Goal: Task Accomplishment & Management: Manage account settings

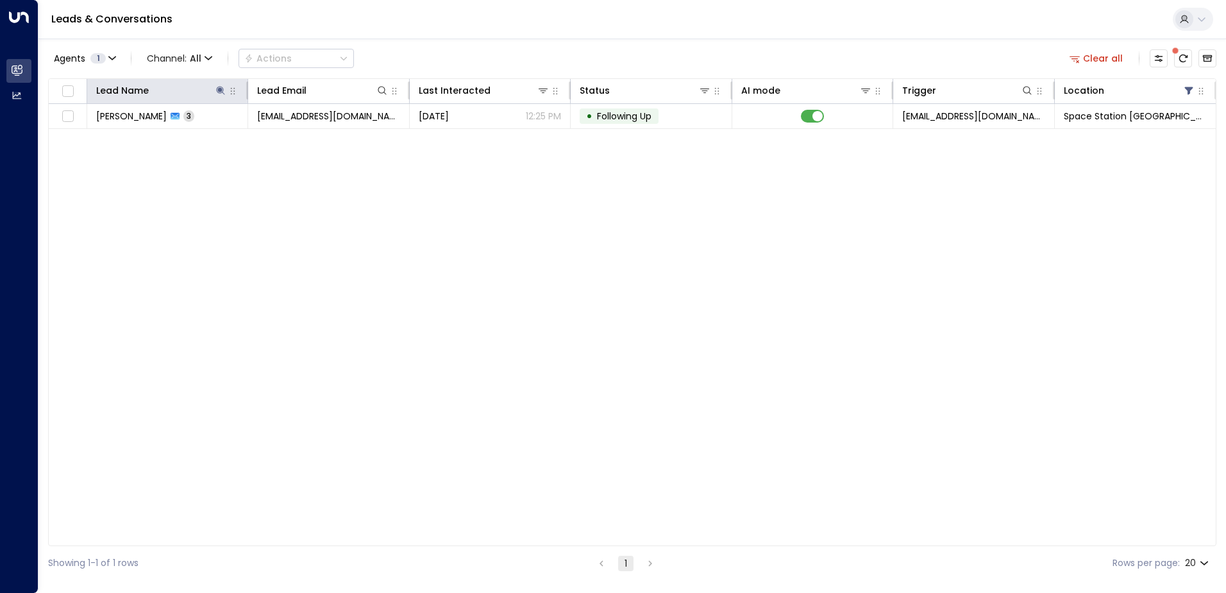
click at [210, 99] on th "Lead Name" at bounding box center [167, 91] width 161 height 25
click at [218, 90] on icon at bounding box center [221, 90] width 10 height 10
click at [298, 137] on icon "button" at bounding box center [301, 137] width 8 height 8
click at [271, 136] on input "text" at bounding box center [220, 137] width 177 height 24
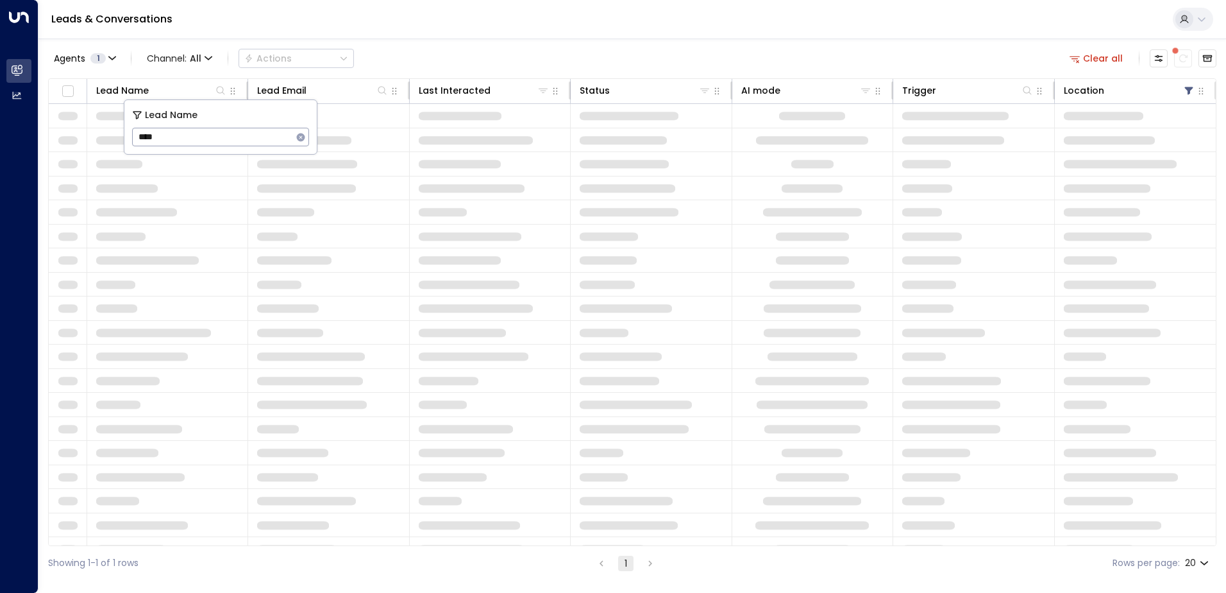
type input "*****"
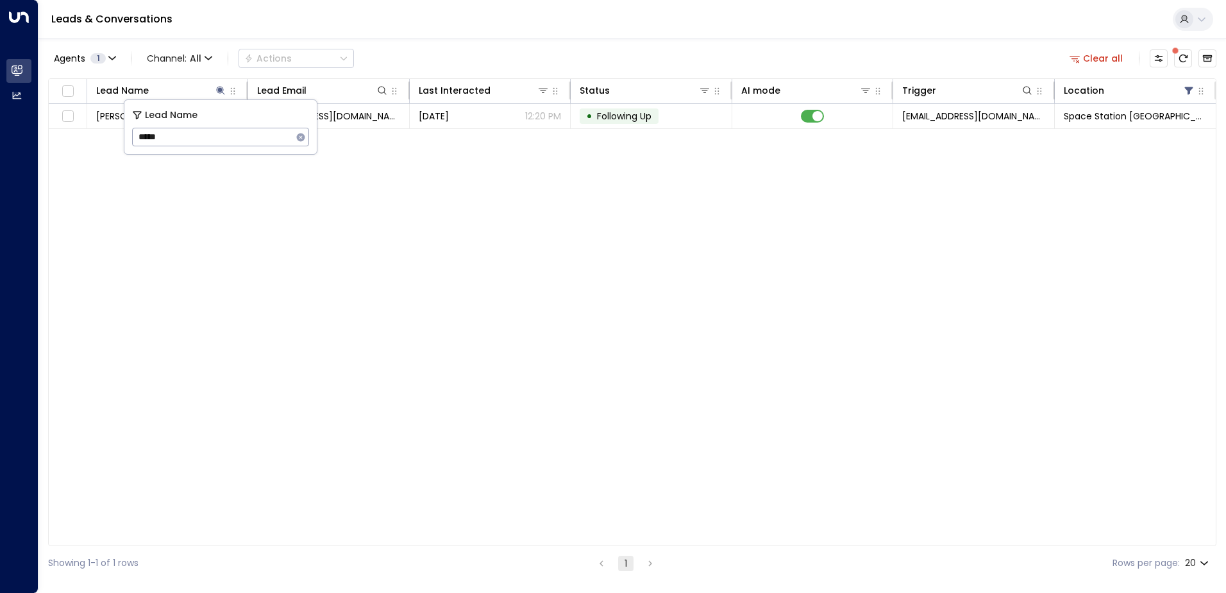
click at [641, 29] on div "Leads & Conversations" at bounding box center [632, 19] width 1188 height 39
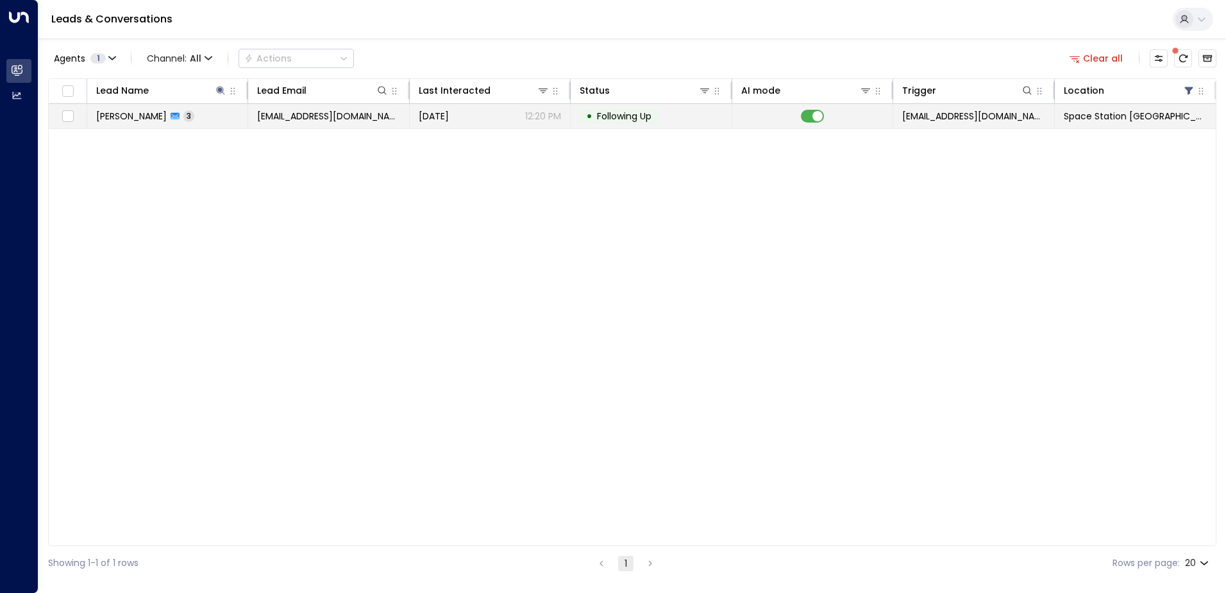
click at [361, 113] on span "[EMAIL_ADDRESS][DOMAIN_NAME]" at bounding box center [328, 116] width 142 height 13
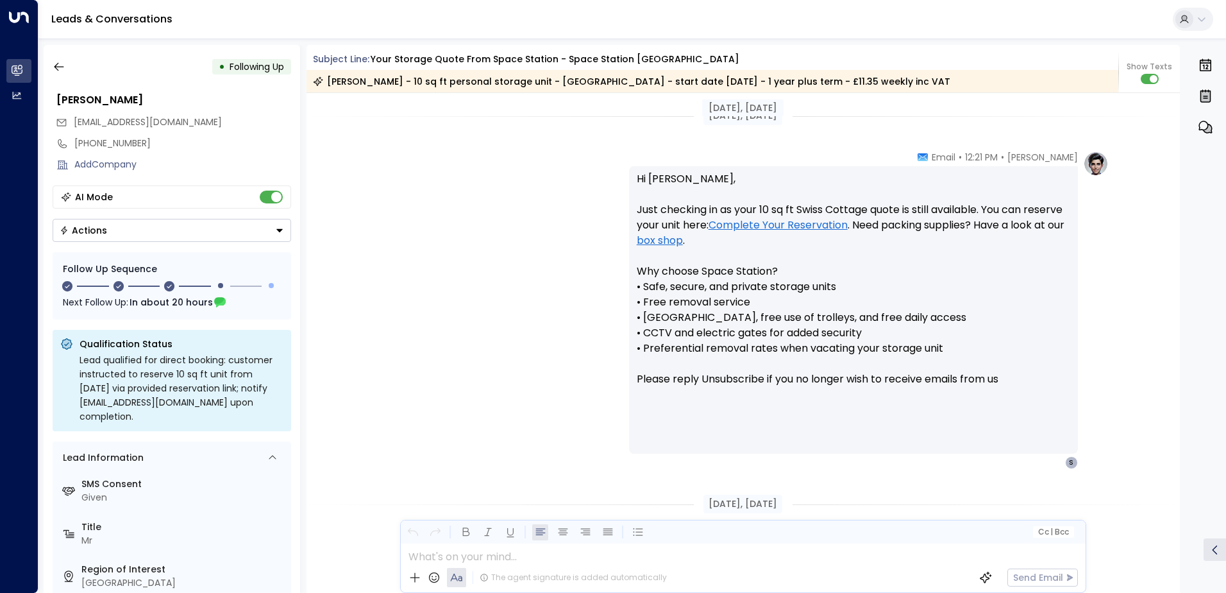
scroll to position [674, 0]
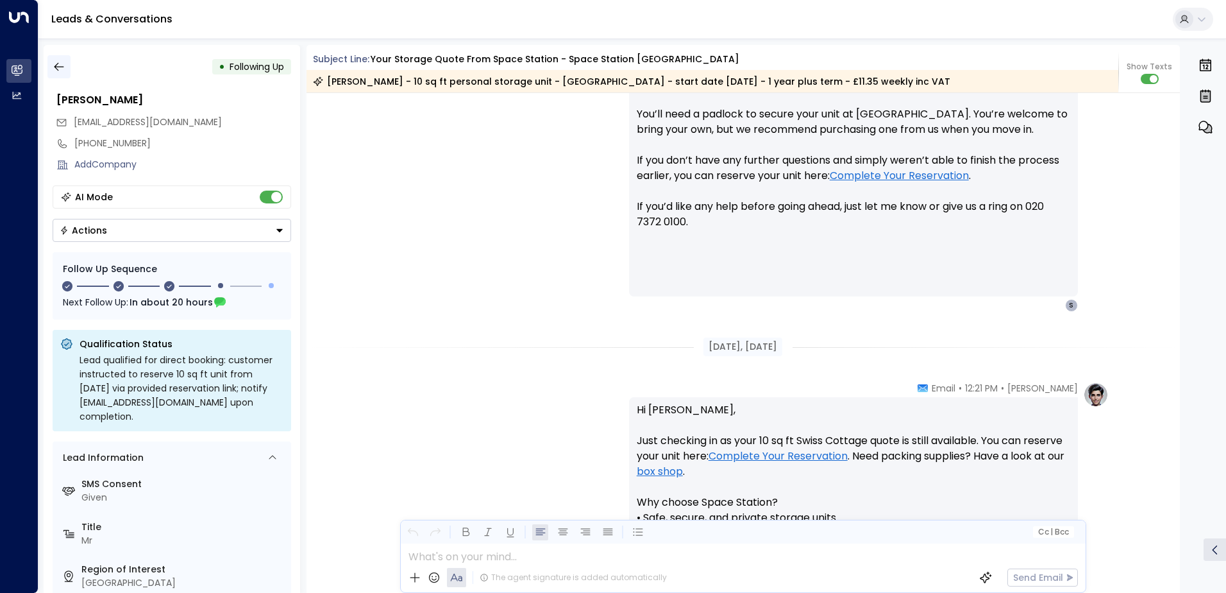
click at [69, 69] on button "button" at bounding box center [58, 66] width 23 height 23
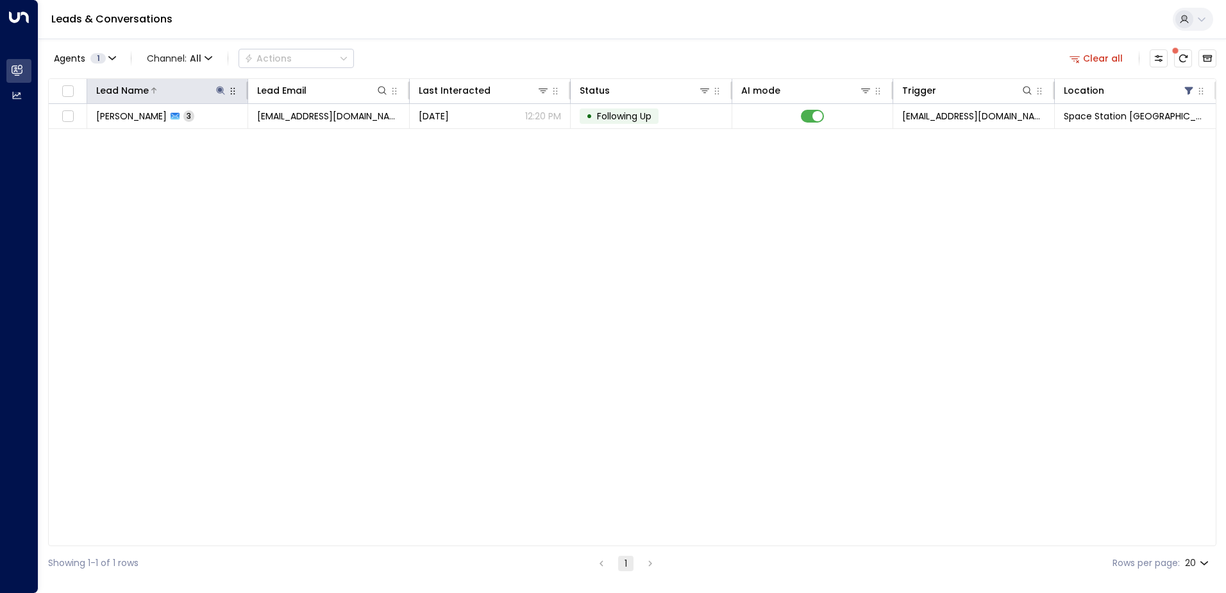
click at [221, 92] on icon at bounding box center [221, 90] width 8 height 8
drag, startPoint x: 303, startPoint y: 137, endPoint x: 276, endPoint y: 137, distance: 26.9
click at [302, 137] on icon "button" at bounding box center [301, 137] width 8 height 8
click at [272, 136] on input "text" at bounding box center [220, 137] width 177 height 24
type input "********"
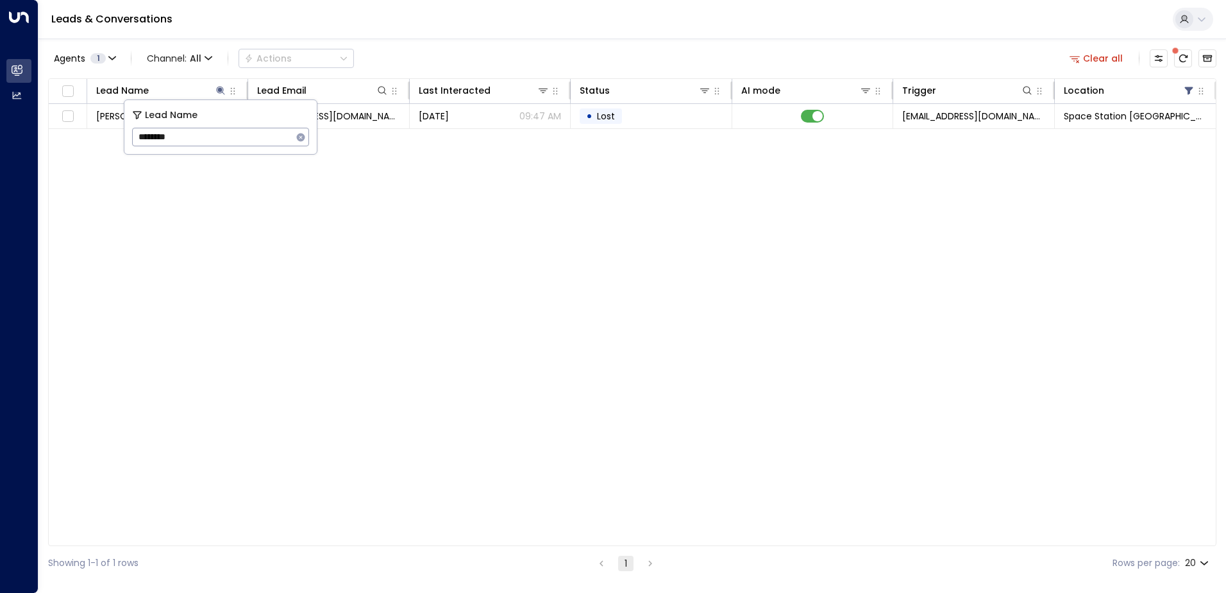
click at [480, 43] on div "Agents 1 Channel: All Actions Clear all Lead Name Lead Email Last Interacted St…" at bounding box center [632, 308] width 1169 height 541
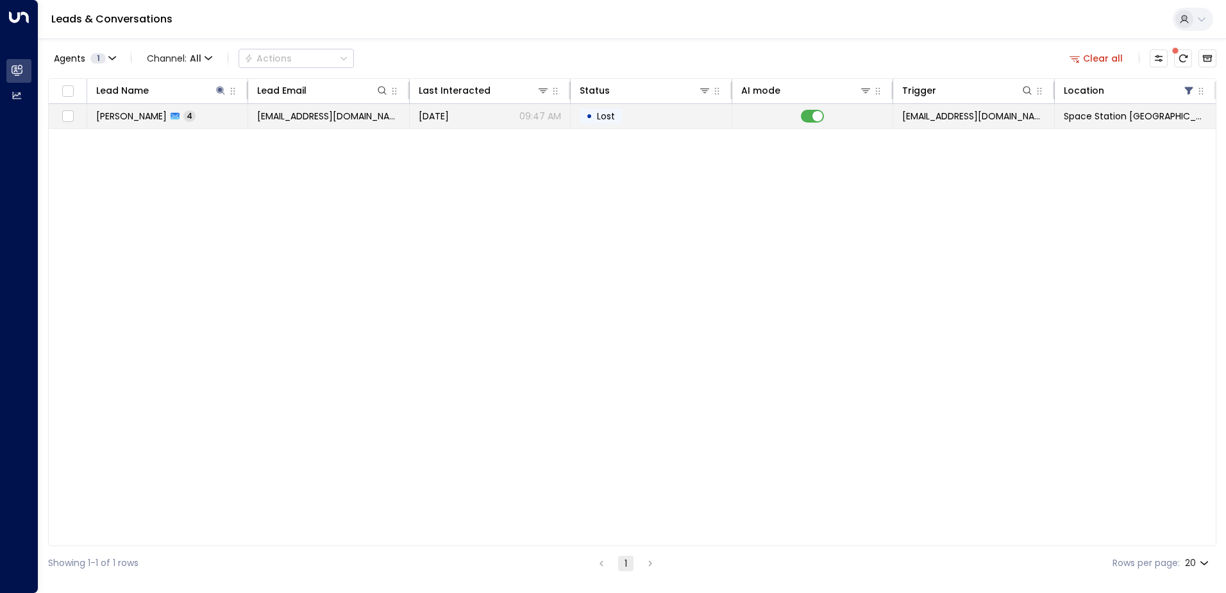
click at [384, 122] on td "[EMAIL_ADDRESS][DOMAIN_NAME]" at bounding box center [328, 116] width 161 height 24
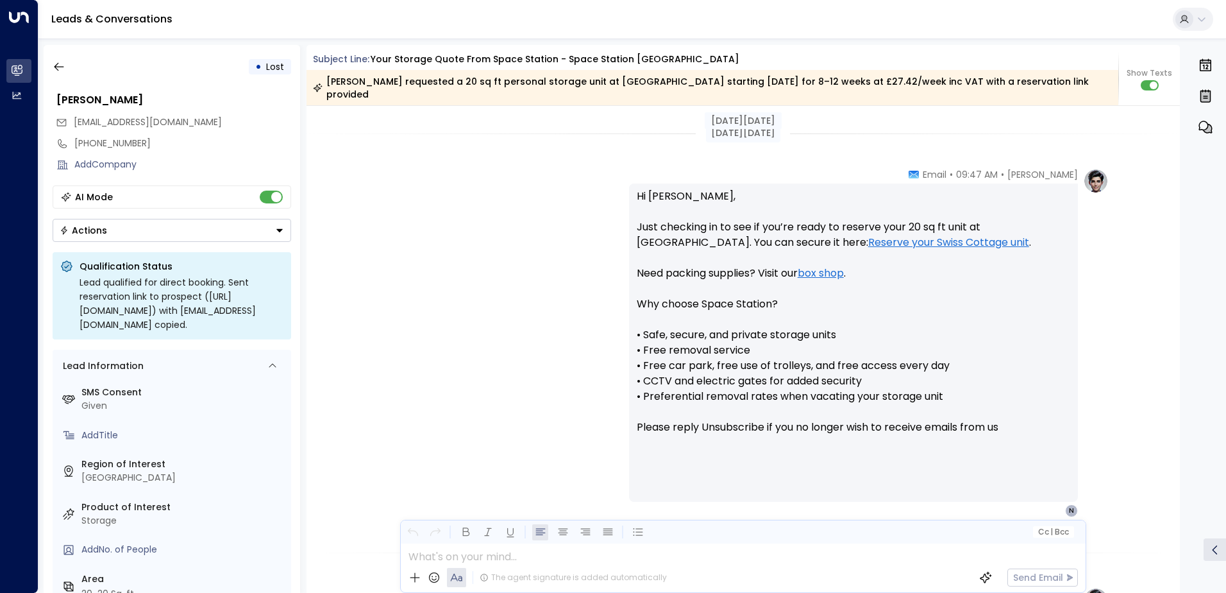
scroll to position [885, 0]
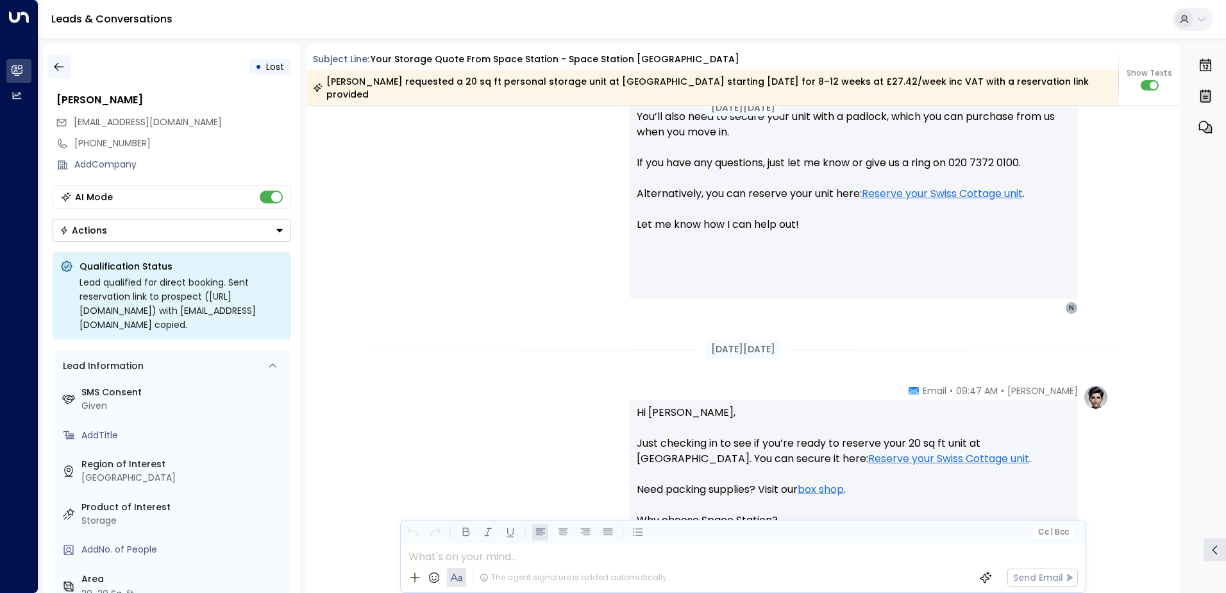
click at [65, 64] on button "button" at bounding box center [58, 66] width 23 height 23
